Goal: Task Accomplishment & Management: Manage account settings

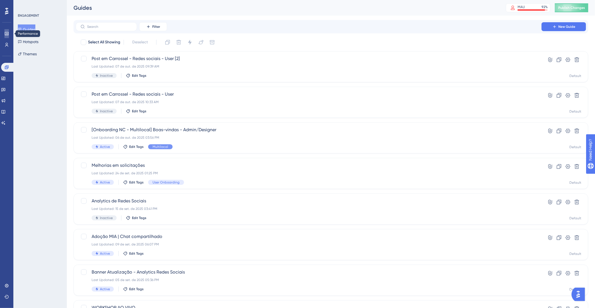
click at [9, 32] on link at bounding box center [6, 33] width 4 height 9
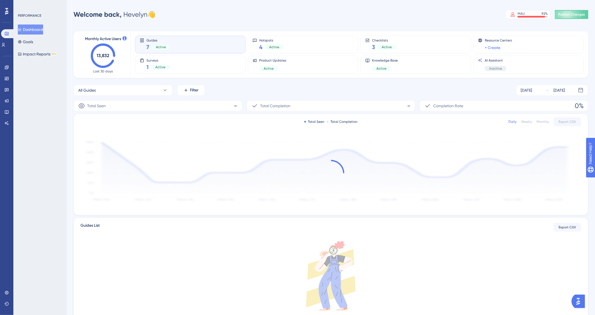
click at [7, 286] on div "Performance Users Engagement Widgets Feedback Product Updates Knowledge Base AI…" at bounding box center [6, 157] width 13 height 315
click at [6, 292] on icon at bounding box center [6, 292] width 4 height 4
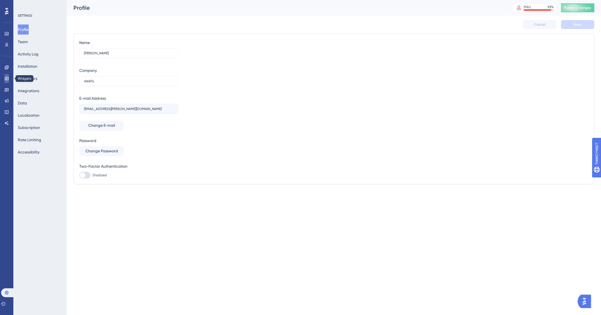
click at [8, 76] on link at bounding box center [6, 78] width 4 height 9
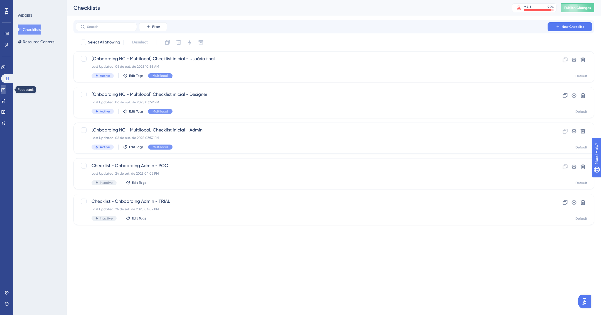
click at [6, 90] on icon at bounding box center [3, 89] width 4 height 4
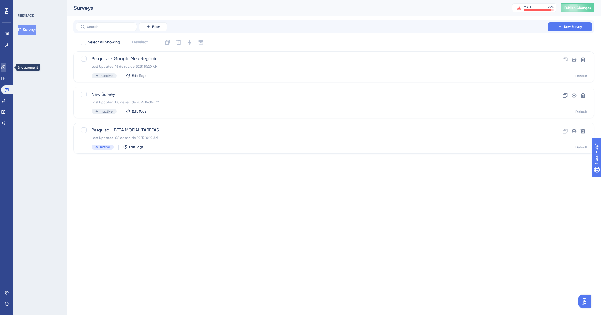
click at [6, 68] on icon at bounding box center [3, 67] width 4 height 4
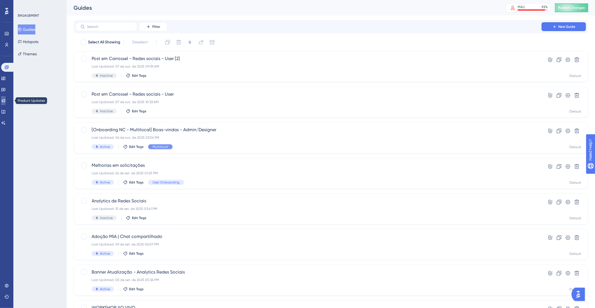
click at [6, 100] on icon at bounding box center [3, 100] width 4 height 4
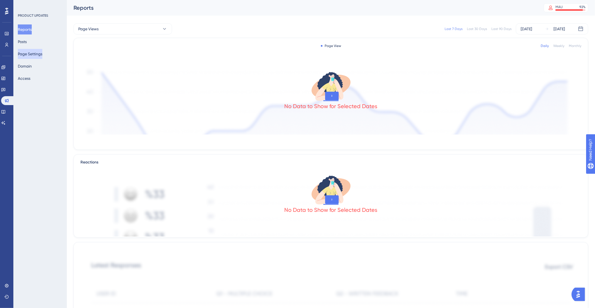
click at [42, 51] on button "Page Settings" at bounding box center [30, 54] width 24 height 10
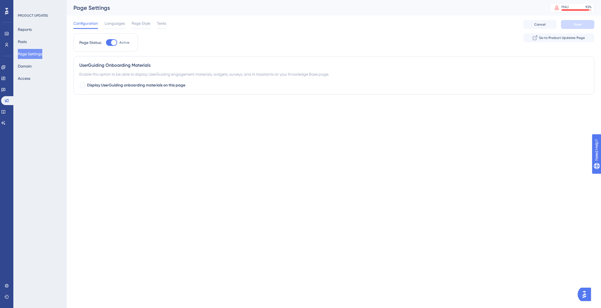
click at [38, 76] on div "Reports Posts Page Settings Domain Access" at bounding box center [40, 53] width 45 height 59
click at [30, 76] on button "Access" at bounding box center [24, 78] width 13 height 10
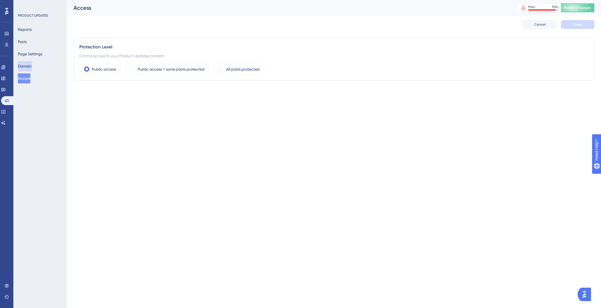
click at [32, 67] on button "Domain" at bounding box center [25, 66] width 14 height 10
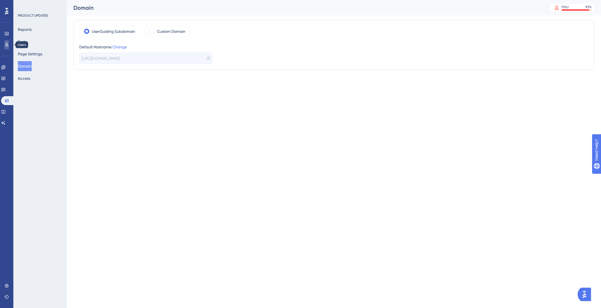
click at [7, 42] on link at bounding box center [6, 44] width 4 height 9
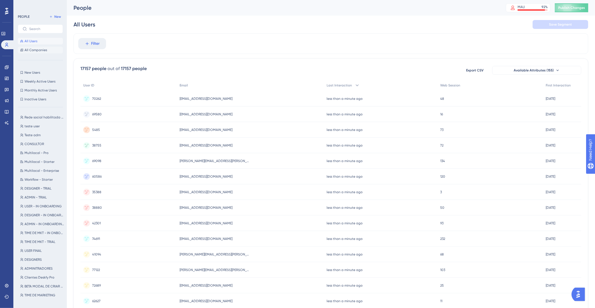
click at [44, 52] on span "All Companies" at bounding box center [35, 50] width 23 height 4
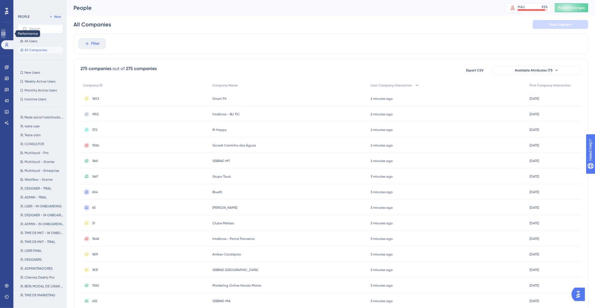
click at [6, 36] on icon at bounding box center [3, 33] width 4 height 4
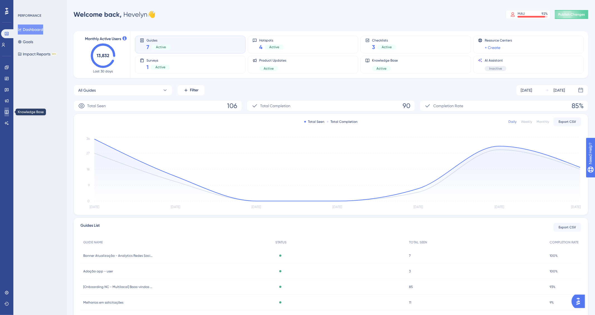
click at [7, 108] on link at bounding box center [6, 111] width 4 height 9
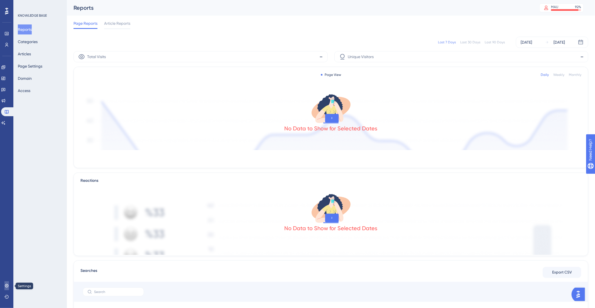
click at [4, 284] on link at bounding box center [6, 286] width 4 height 9
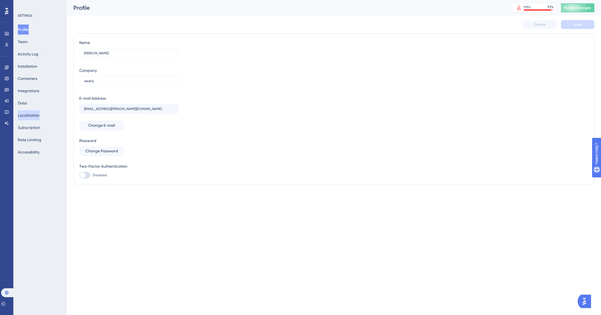
click at [35, 111] on button "Localization" at bounding box center [29, 115] width 22 height 10
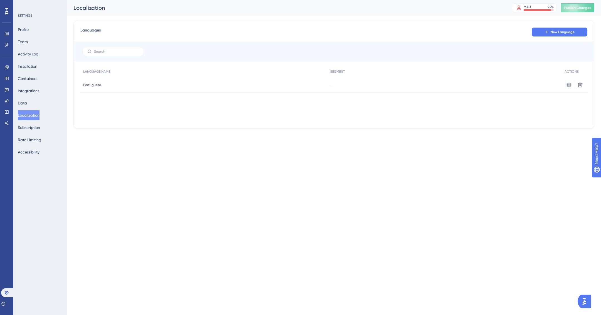
click at [33, 105] on div "Profile Team Activity Log Installation Containers Integrations Data Localizatio…" at bounding box center [40, 90] width 45 height 132
click at [27, 103] on button "Data" at bounding box center [22, 103] width 9 height 10
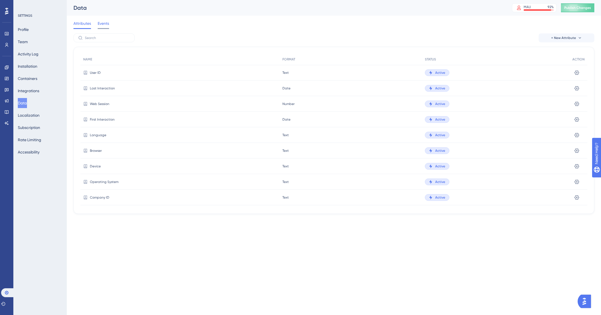
click at [107, 21] on span "Events" at bounding box center [103, 23] width 11 height 7
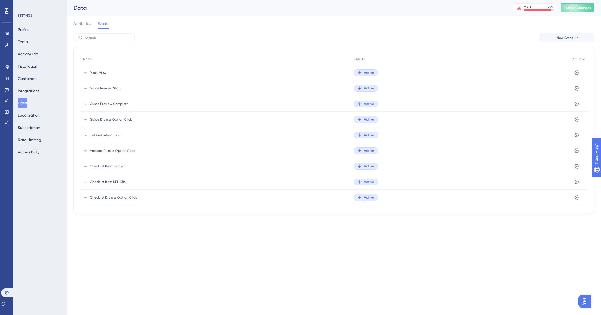
click at [81, 19] on div "Attributes Events" at bounding box center [333, 25] width 521 height 18
click at [82, 21] on span "Attributes" at bounding box center [82, 23] width 18 height 7
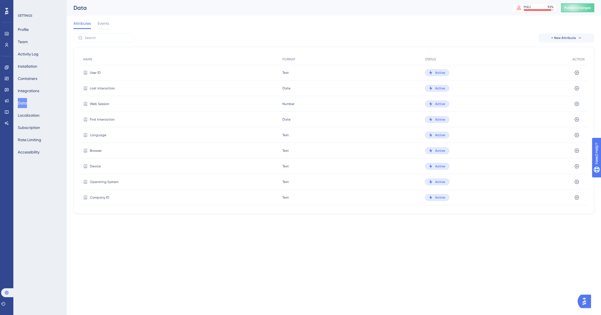
click at [80, 26] on span "Attributes" at bounding box center [82, 23] width 18 height 7
click at [82, 24] on span "Attributes" at bounding box center [82, 23] width 18 height 7
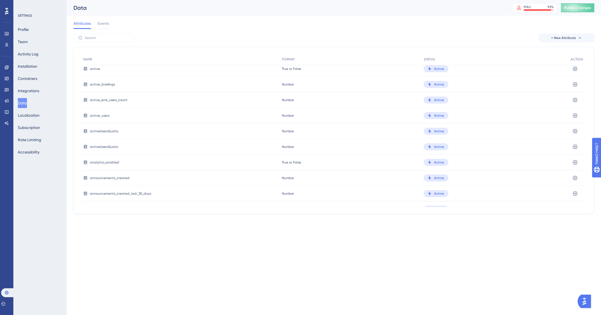
click at [111, 32] on div "Attributes Events" at bounding box center [333, 25] width 521 height 18
click at [112, 41] on label at bounding box center [103, 37] width 61 height 9
click at [112, 40] on input "text" at bounding box center [107, 38] width 45 height 4
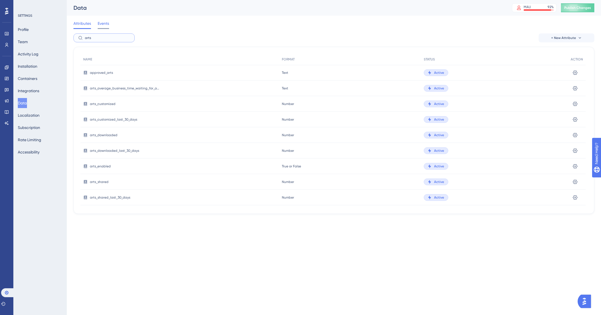
type input "arts"
click at [101, 22] on span "Events" at bounding box center [103, 23] width 11 height 7
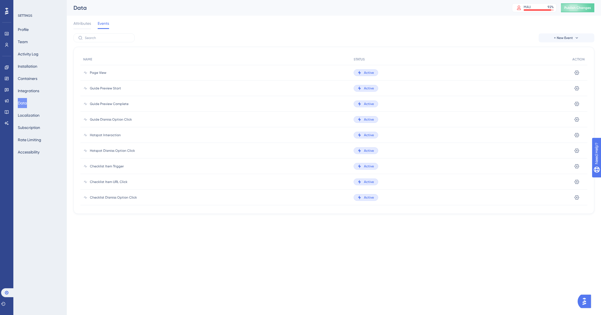
click at [108, 43] on div "+ New Event NAME STATUS ACTION Page View Active Settings Guide Preview Start Ac…" at bounding box center [333, 123] width 521 height 180
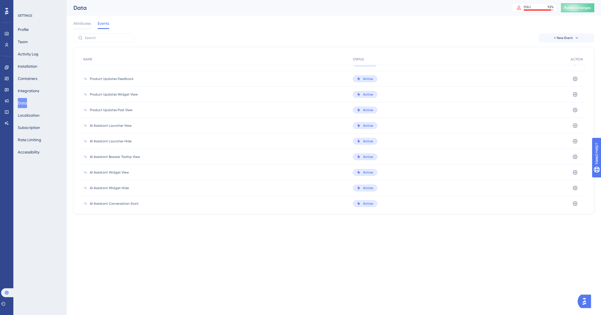
scroll to position [342, 0]
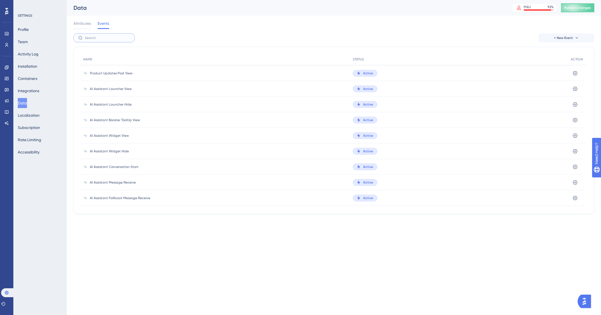
click at [104, 38] on input "text" at bounding box center [107, 38] width 45 height 4
type input "art"
drag, startPoint x: 81, startPoint y: 22, endPoint x: 88, endPoint y: 29, distance: 9.7
click at [81, 23] on span "Attributes" at bounding box center [82, 23] width 18 height 7
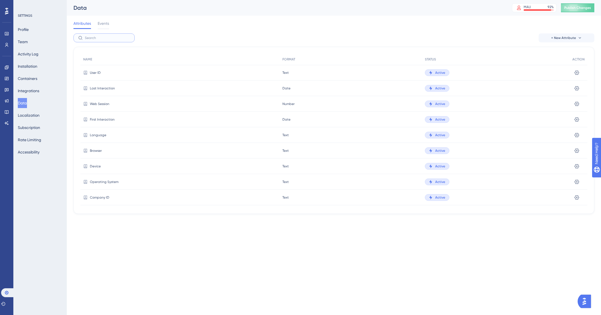
click at [95, 39] on input "text" at bounding box center [107, 38] width 45 height 4
type input "art"
